Goal: Task Accomplishment & Management: Use online tool/utility

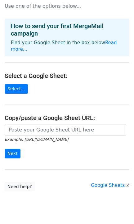
scroll to position [23, 0]
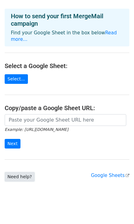
click at [22, 172] on link "Need help?" at bounding box center [20, 177] width 30 height 10
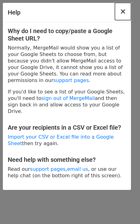
click at [126, 12] on button "×" at bounding box center [123, 11] width 16 height 17
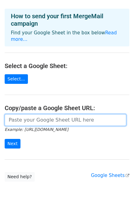
click at [35, 114] on input "url" at bounding box center [65, 120] width 121 height 12
paste input "[URL][DOMAIN_NAME]"
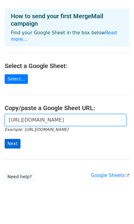
type input "[URL][DOMAIN_NAME]"
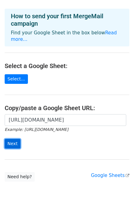
scroll to position [0, 0]
click at [12, 139] on input "Next" at bounding box center [13, 144] width 16 height 10
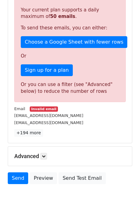
scroll to position [161, 0]
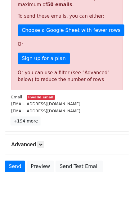
click at [25, 122] on link "+194 more" at bounding box center [25, 121] width 29 height 8
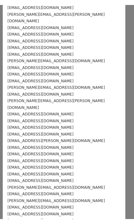
scroll to position [0, 0]
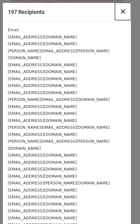
click at [120, 12] on span "×" at bounding box center [123, 11] width 6 height 9
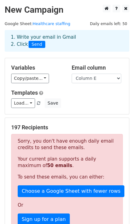
scroll to position [82, 0]
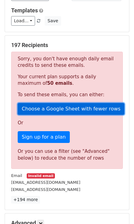
click at [57, 107] on link "Choose a Google Sheet with fewer rows" at bounding box center [71, 109] width 106 height 12
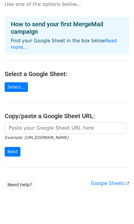
scroll to position [23, 0]
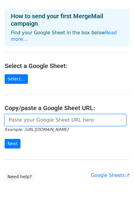
click at [43, 115] on input "url" at bounding box center [65, 120] width 121 height 12
paste input "https://docs.google.com/spreadsheets/d/18wmQs382sQFLXlzSadqRh4K96pqHHsg8uqo3kMm…"
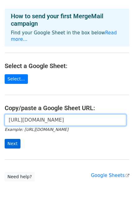
type input "https://docs.google.com/spreadsheets/d/18wmQs382sQFLXlzSadqRh4K96pqHHsg8uqo3kMm…"
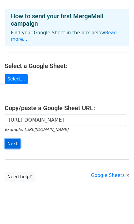
scroll to position [0, 0]
click at [14, 139] on input "Next" at bounding box center [13, 144] width 16 height 10
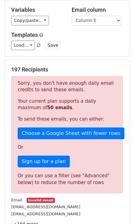
scroll to position [98, 0]
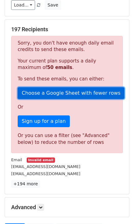
click at [62, 95] on link "Choose a Google Sheet with fewer rows" at bounding box center [71, 93] width 106 height 12
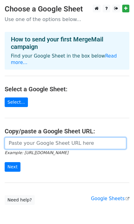
click at [32, 137] on input "url" at bounding box center [65, 143] width 121 height 12
paste input "[URL][DOMAIN_NAME]"
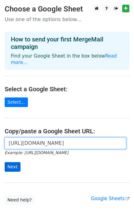
type input "[URL][DOMAIN_NAME]"
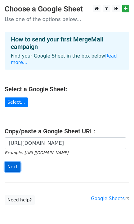
click at [11, 162] on input "Next" at bounding box center [13, 167] width 16 height 10
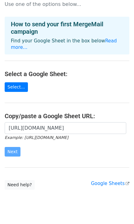
scroll to position [23, 0]
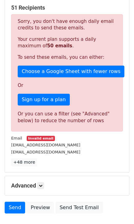
scroll to position [161, 0]
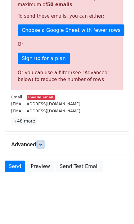
click at [42, 143] on icon at bounding box center [41, 145] width 4 height 4
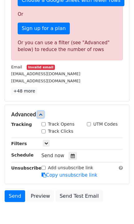
scroll to position [221, 0]
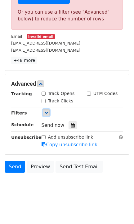
click at [47, 111] on icon at bounding box center [46, 113] width 4 height 4
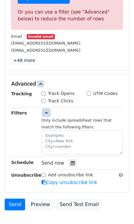
scroll to position [139, 0]
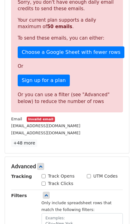
click at [14, 119] on small "Email" at bounding box center [16, 119] width 11 height 5
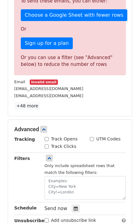
scroll to position [177, 0]
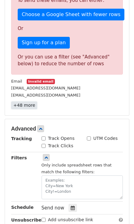
click at [23, 105] on link "+48 more" at bounding box center [24, 105] width 26 height 8
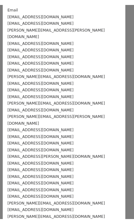
scroll to position [0, 0]
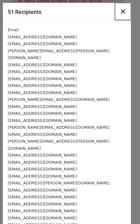
click at [120, 13] on span "×" at bounding box center [123, 11] width 6 height 9
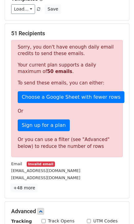
scroll to position [53, 0]
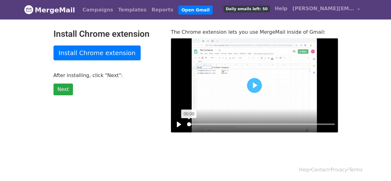
drag, startPoint x: 234, startPoint y: 125, endPoint x: 178, endPoint y: 134, distance: 56.9
click at [187, 125] on input "Seek" at bounding box center [261, 124] width 148 height 6
click at [239, 124] on input "Seek" at bounding box center [261, 124] width 148 height 6
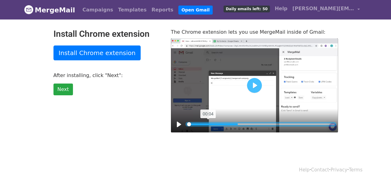
drag, startPoint x: 208, startPoint y: 124, endPoint x: 203, endPoint y: 124, distance: 5.0
type input "0"
click at [208, 124] on input "Seek" at bounding box center [261, 124] width 148 height 6
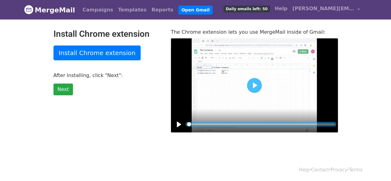
click at [127, 135] on body "MergeMail Campaigns Templates Reports Open Gmail Daily emails left: 50 Help aam…" at bounding box center [195, 78] width 391 height 157
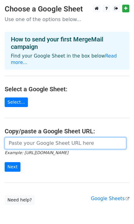
click at [34, 137] on input "url" at bounding box center [65, 143] width 121 height 12
paste input "https://docs.google.com/spreadsheets/d/18wmQs382sQFLXlzSadqRh4K96pqHHsg8uqo3kMm…"
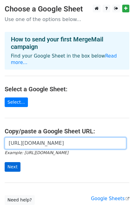
type input "https://docs.google.com/spreadsheets/d/18wmQs382sQFLXlzSadqRh4K96pqHHsg8uqo3kMm…"
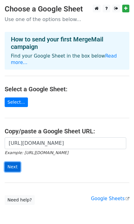
click at [10, 162] on input "Next" at bounding box center [13, 167] width 16 height 10
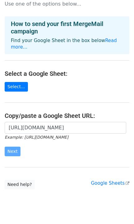
scroll to position [23, 0]
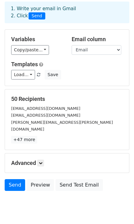
scroll to position [40, 0]
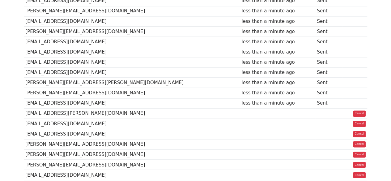
scroll to position [391, 0]
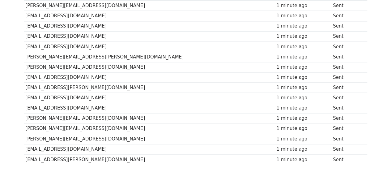
scroll to position [482, 0]
